Goal: Task Accomplishment & Management: Complete application form

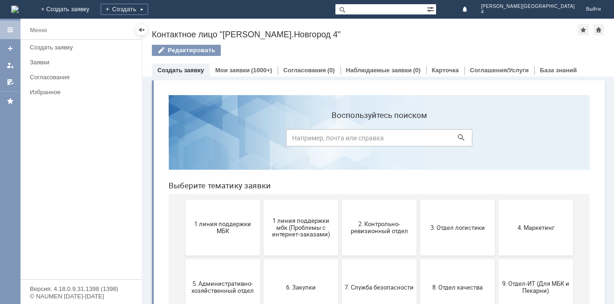
click at [215, 219] on button "1 линия поддержки МБК" at bounding box center [222, 227] width 75 height 56
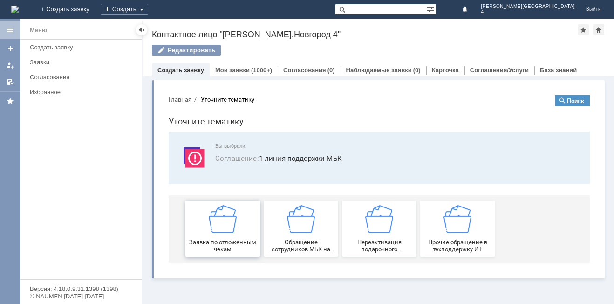
click at [221, 222] on img at bounding box center [223, 219] width 28 height 28
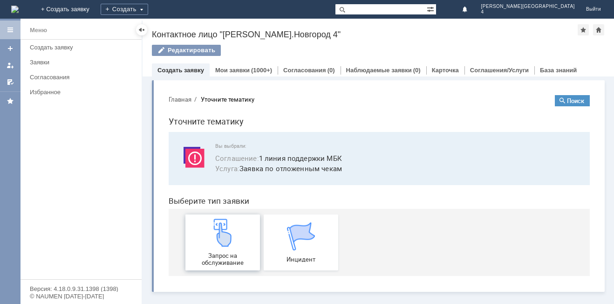
click at [223, 237] on img at bounding box center [223, 233] width 28 height 28
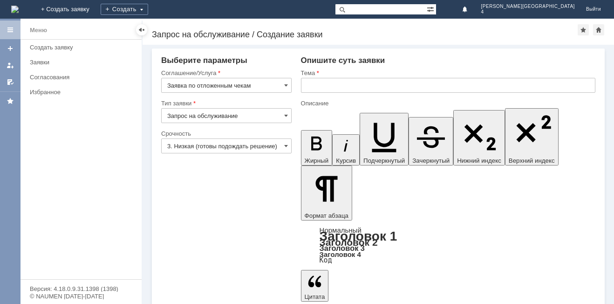
click at [338, 94] on div at bounding box center [448, 96] width 295 height 7
click at [344, 81] on input "text" at bounding box center [448, 85] width 295 height 15
type input "отложенный чек"
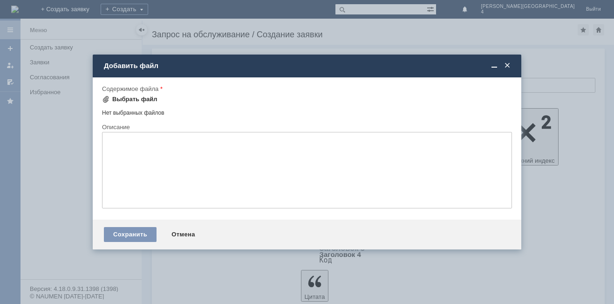
click at [130, 98] on div "Выбрать файл" at bounding box center [134, 99] width 45 height 7
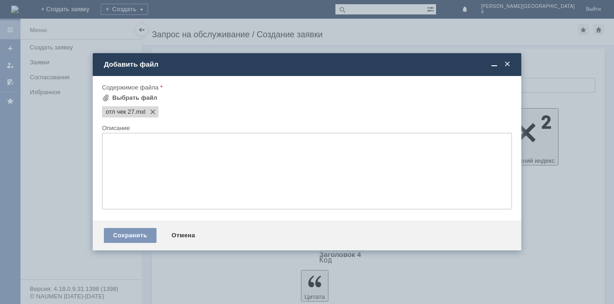
click at [220, 172] on textarea at bounding box center [307, 171] width 410 height 76
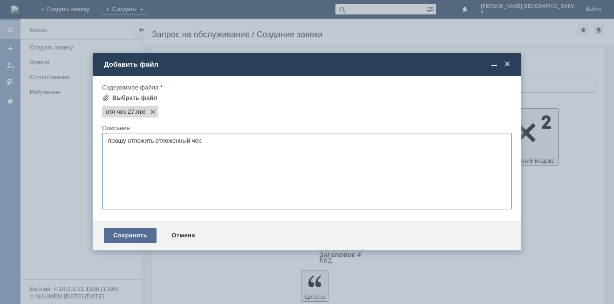
type textarea "прошу отложить отложенный чек"
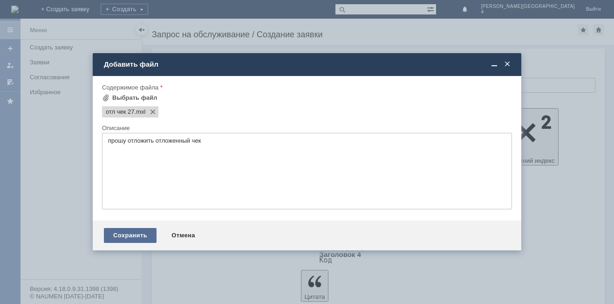
click at [141, 238] on div "Сохранить" at bounding box center [130, 235] width 53 height 15
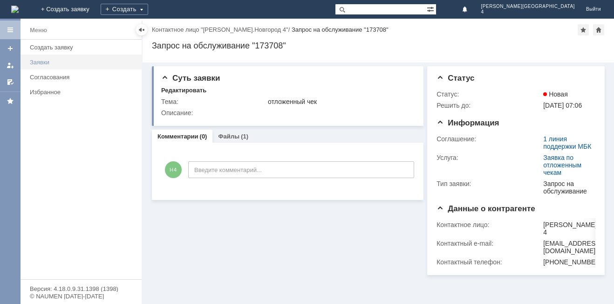
click at [89, 63] on div "Заявки" at bounding box center [83, 62] width 106 height 7
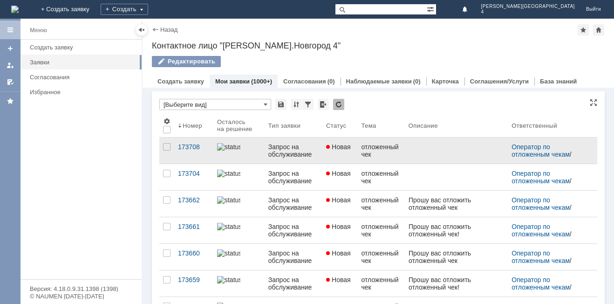
click at [421, 150] on link at bounding box center [456, 150] width 103 height 26
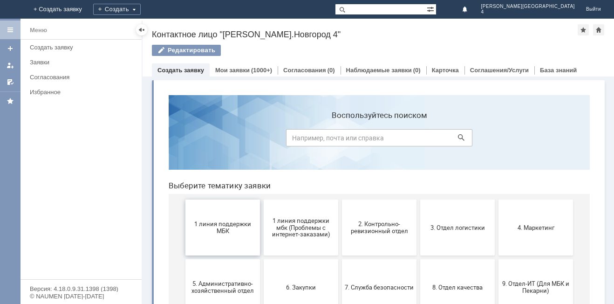
click at [237, 226] on span "1 линия поддержки МБК" at bounding box center [222, 227] width 69 height 14
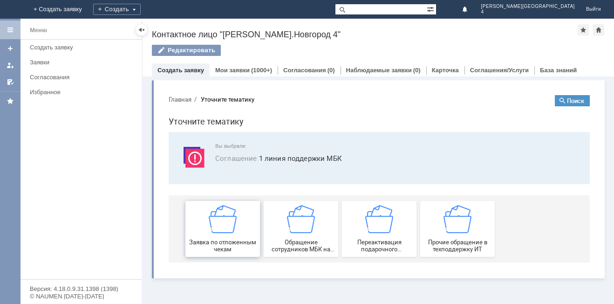
click at [238, 247] on span "Заявка по отложенным чекам" at bounding box center [222, 246] width 69 height 14
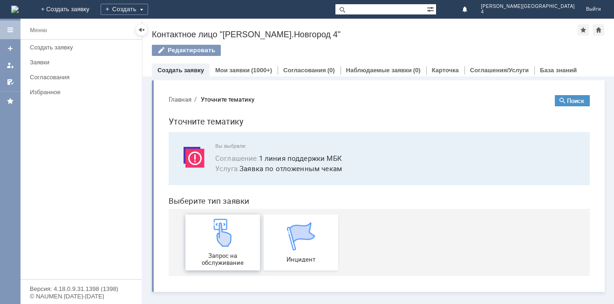
click at [236, 247] on div "Запрос на обслуживание" at bounding box center [222, 243] width 69 height 48
click at [219, 71] on link "Мои заявки" at bounding box center [232, 70] width 34 height 7
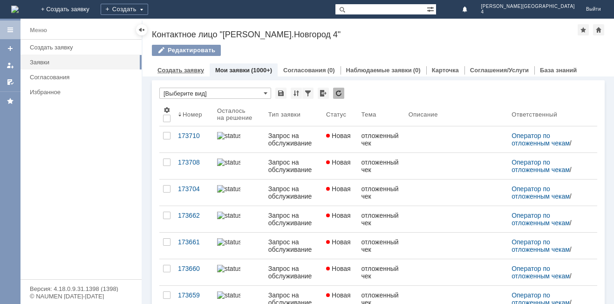
click at [180, 75] on div "Создать заявку" at bounding box center [181, 70] width 58 height 14
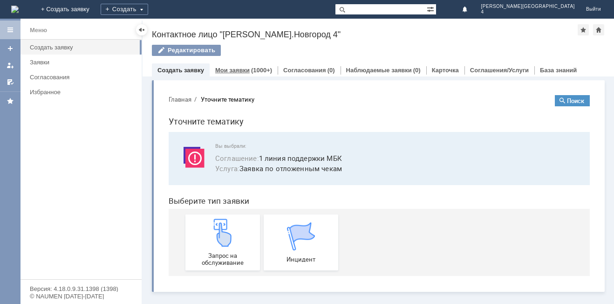
click at [240, 75] on div "Мои заявки (1000+)" at bounding box center [244, 70] width 68 height 14
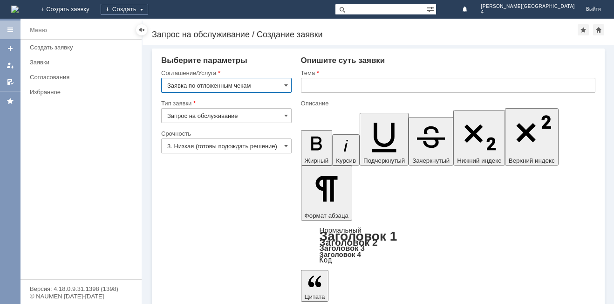
click at [357, 86] on input "text" at bounding box center [448, 85] width 295 height 15
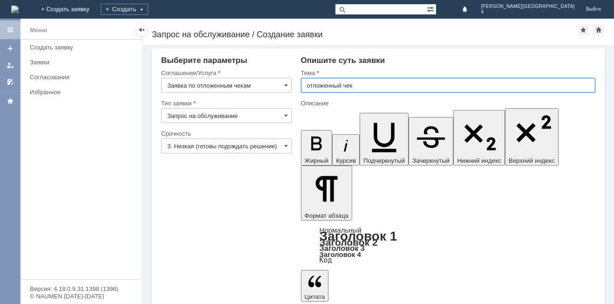
type input "отложенный чек"
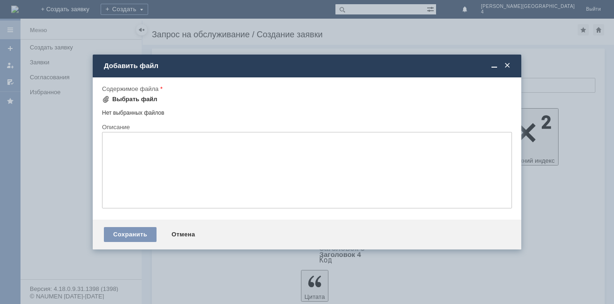
click at [134, 95] on div "Выбрать файл" at bounding box center [129, 99] width 55 height 11
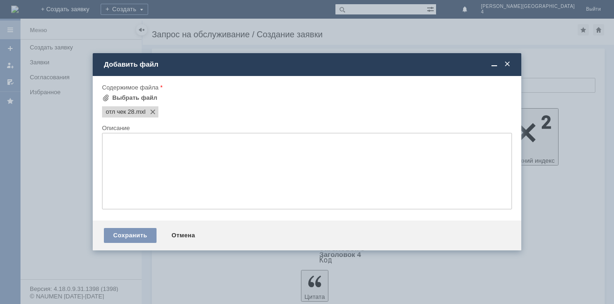
click at [263, 163] on textarea at bounding box center [307, 171] width 410 height 76
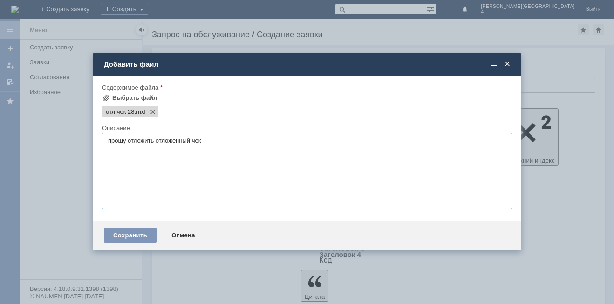
type textarea "прошу отложить отложенный чек"
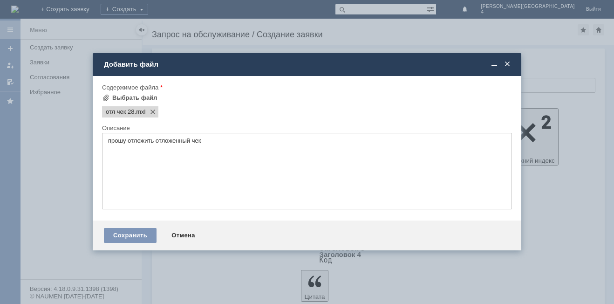
drag, startPoint x: 143, startPoint y: 222, endPoint x: 142, endPoint y: 227, distance: 5.2
click at [143, 225] on div "Сохранить Отмена" at bounding box center [307, 235] width 429 height 30
click at [142, 227] on div "Сохранить Отмена" at bounding box center [307, 235] width 429 height 30
click at [139, 233] on div "Сохранить" at bounding box center [130, 235] width 53 height 15
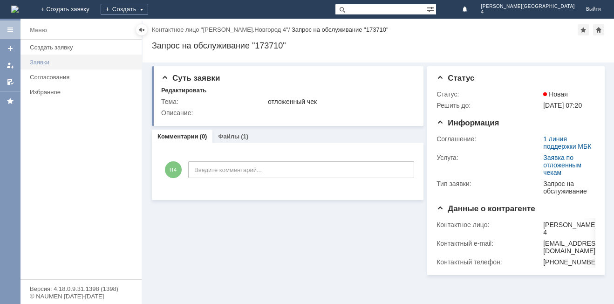
click at [95, 66] on link "Заявки" at bounding box center [83, 62] width 114 height 14
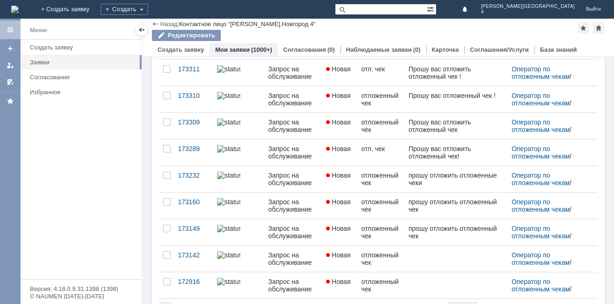
scroll to position [364, 0]
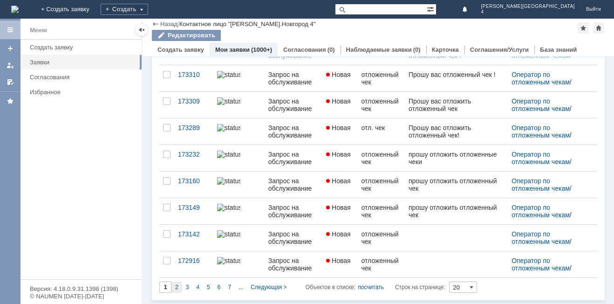
click at [178, 288] on span "2" at bounding box center [176, 287] width 3 height 7
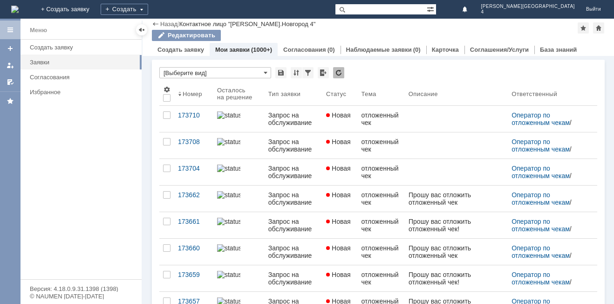
type input "2"
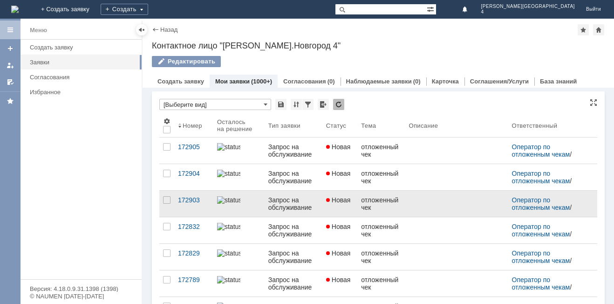
scroll to position [4, 0]
